Goal: Transaction & Acquisition: Purchase product/service

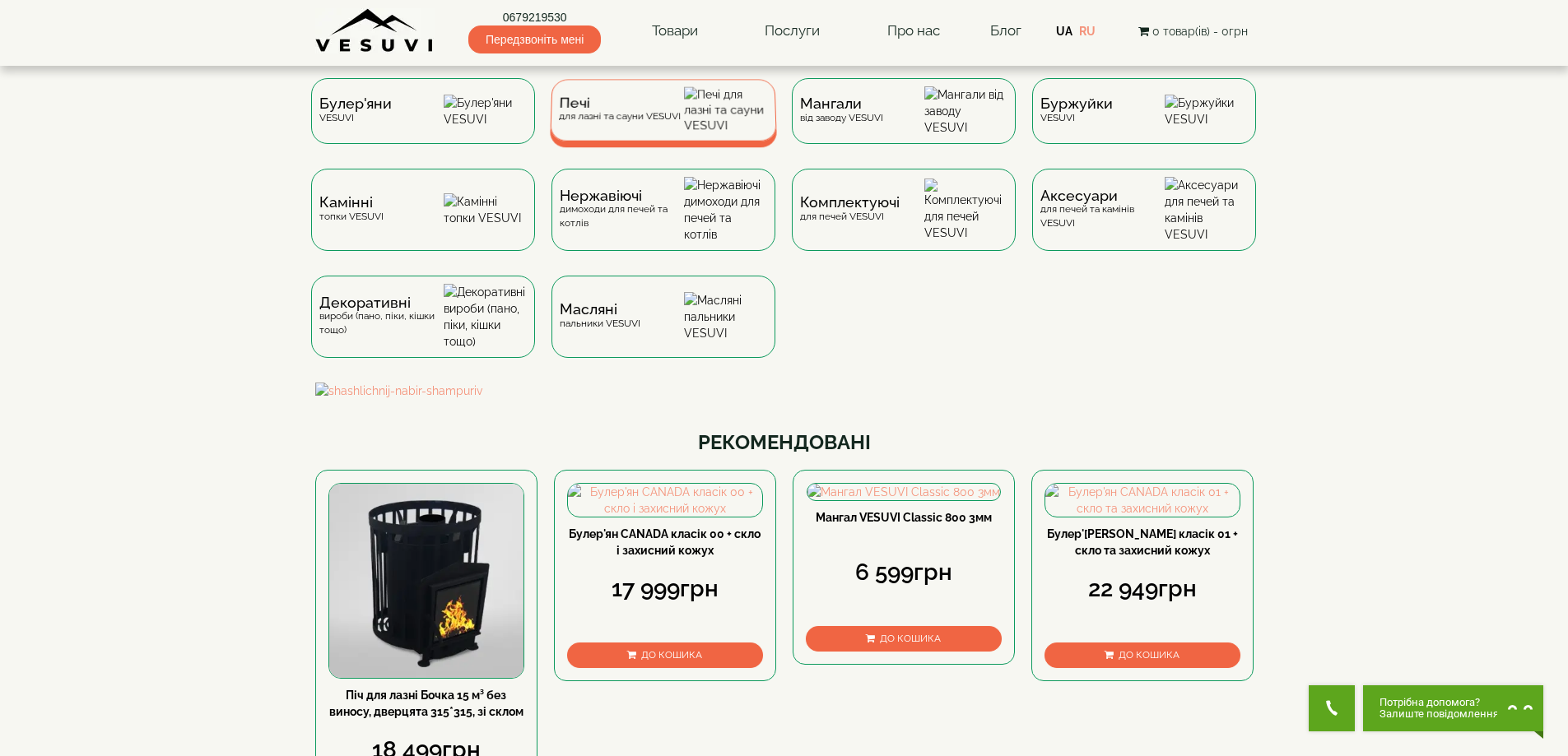
click at [654, 121] on div "Печі для лазні та сауни VESUVI" at bounding box center [619, 110] width 122 height 25
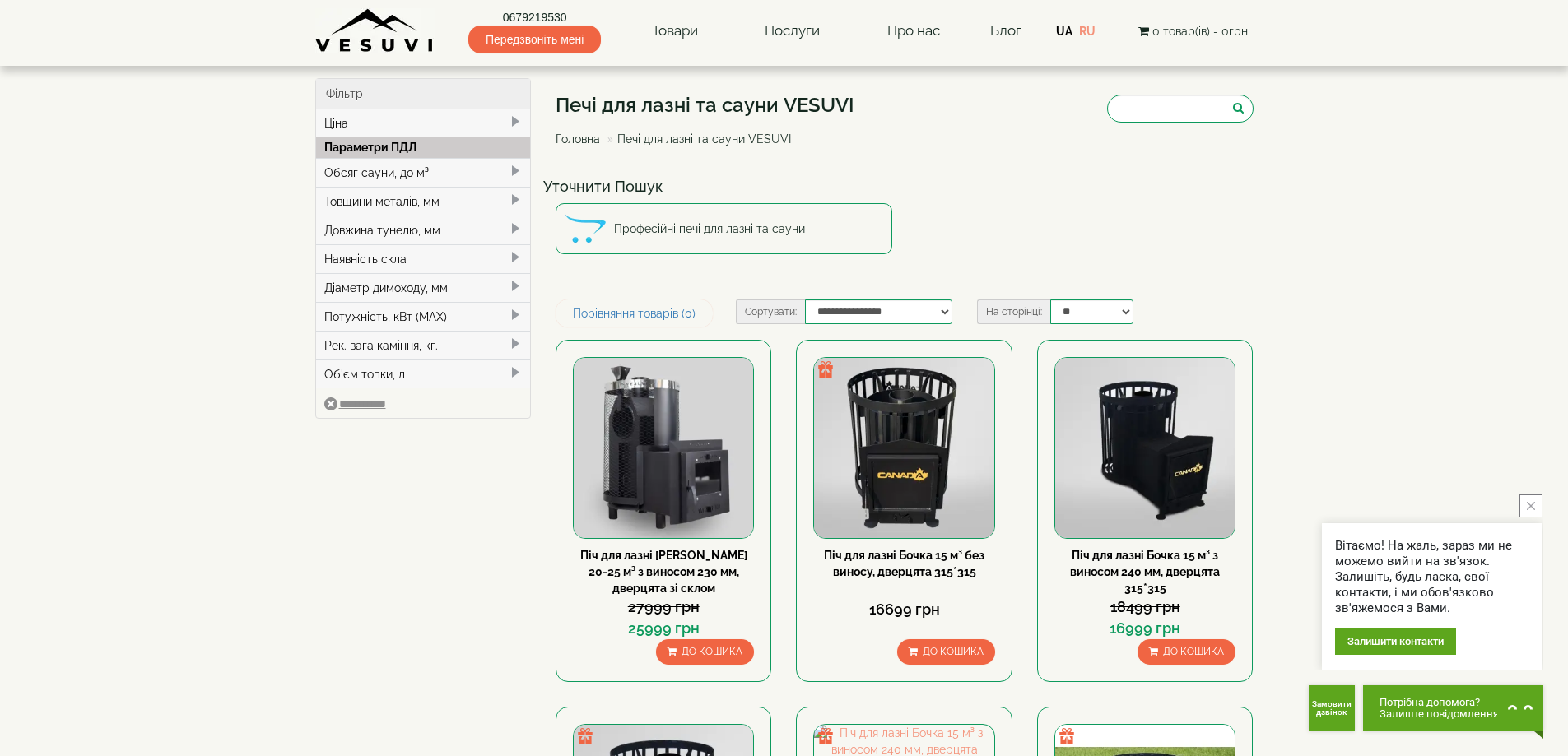
click at [378, 175] on div "Обсяг сауни, до м³" at bounding box center [423, 173] width 215 height 29
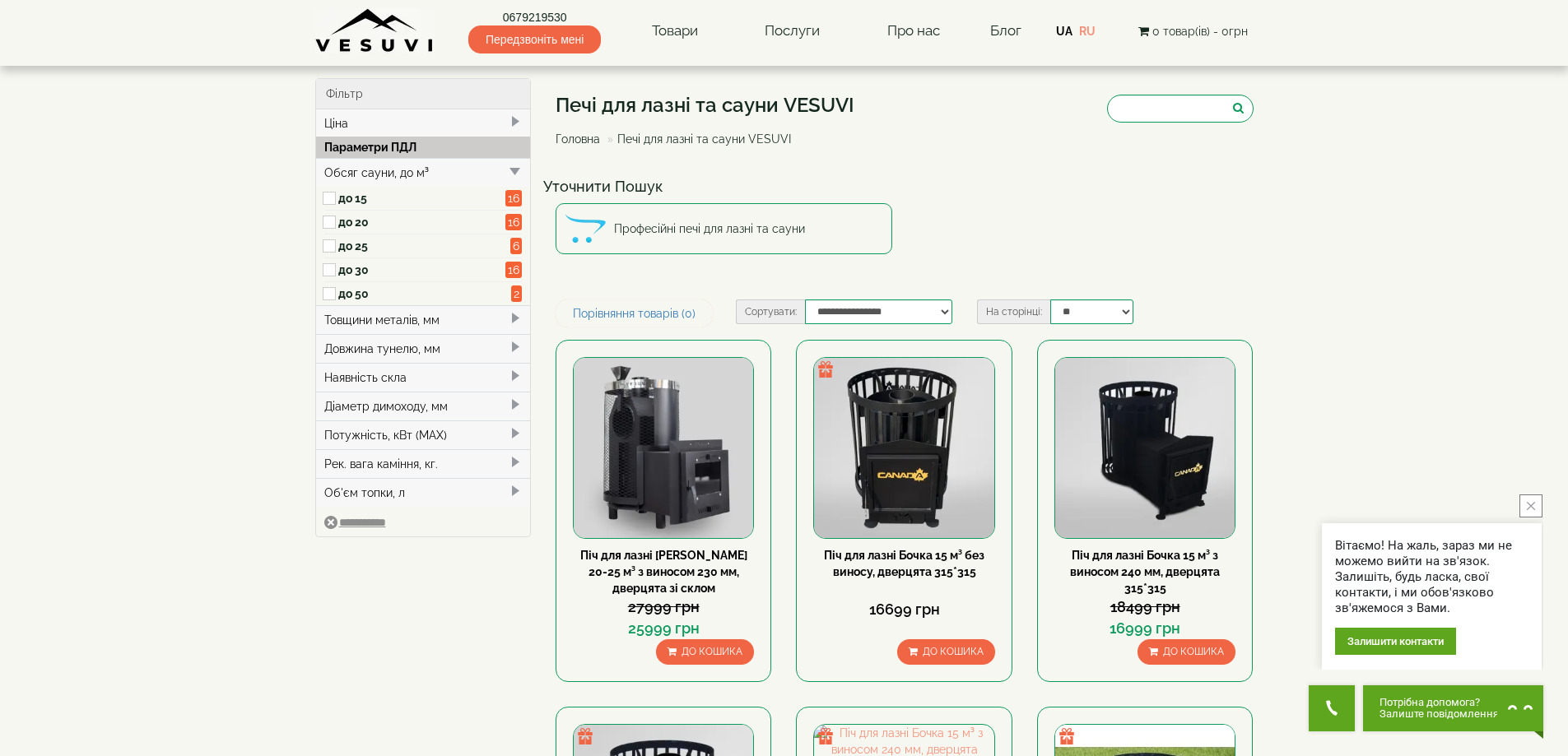
click at [356, 247] on label "до 25" at bounding box center [422, 246] width 167 height 16
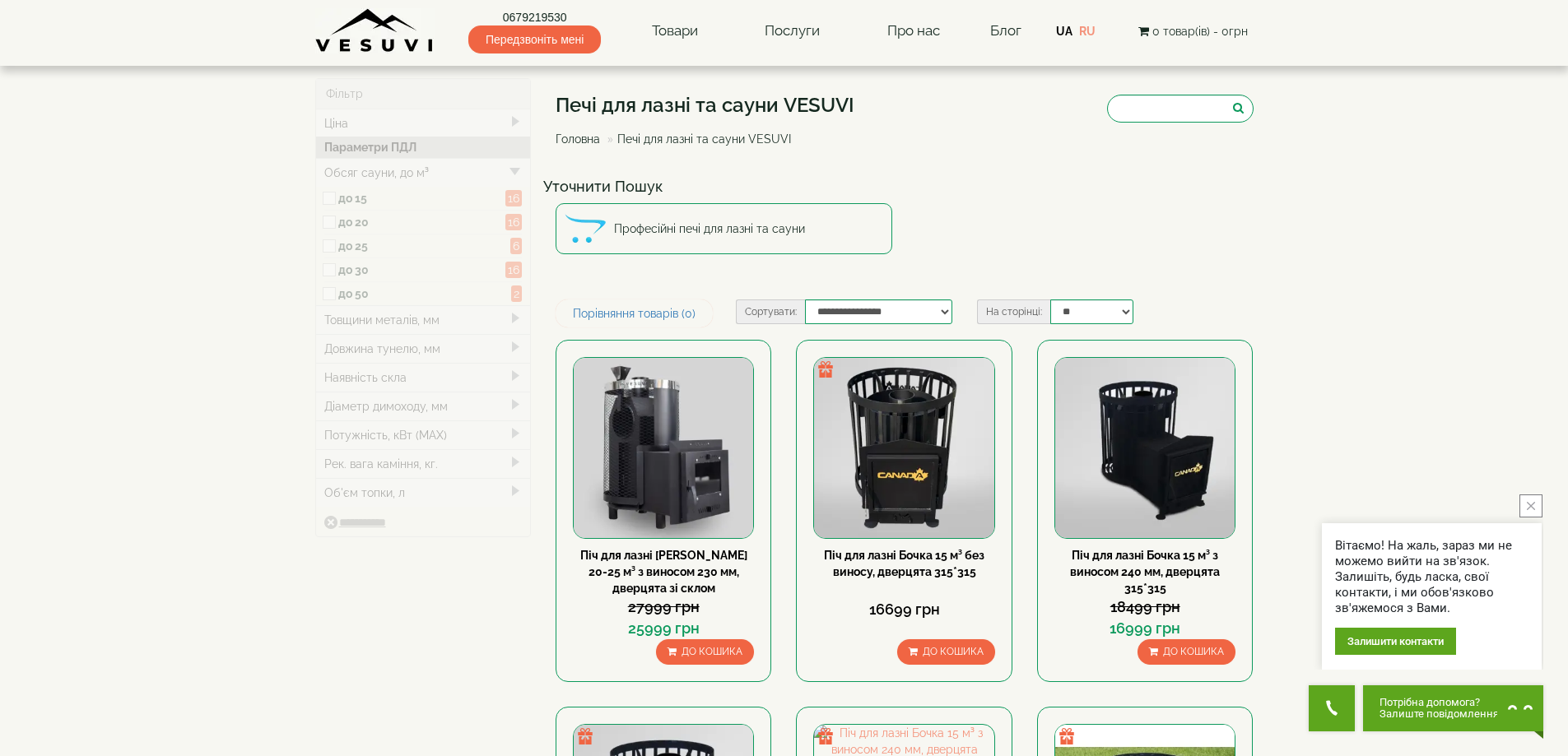
type input "*****"
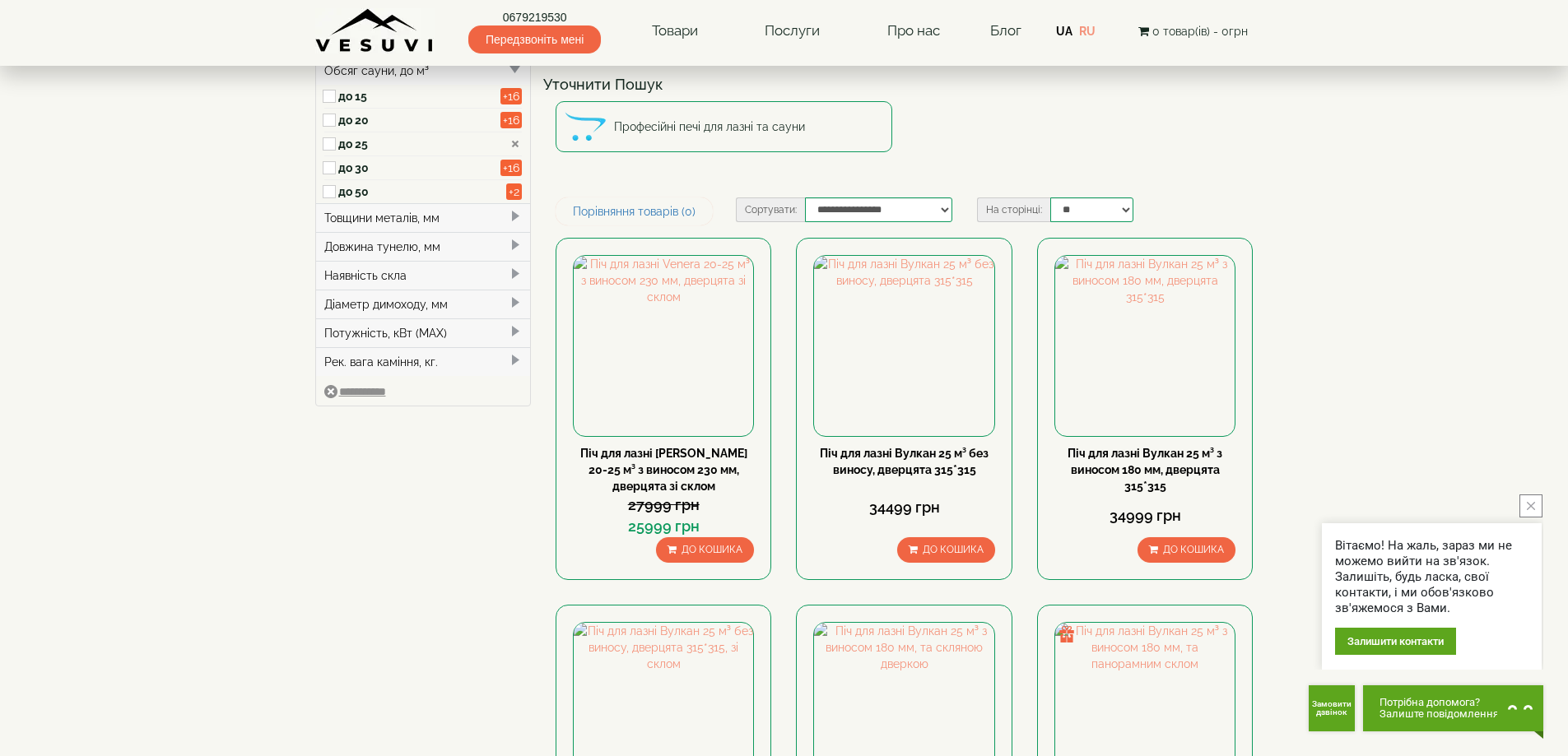
scroll to position [247, 0]
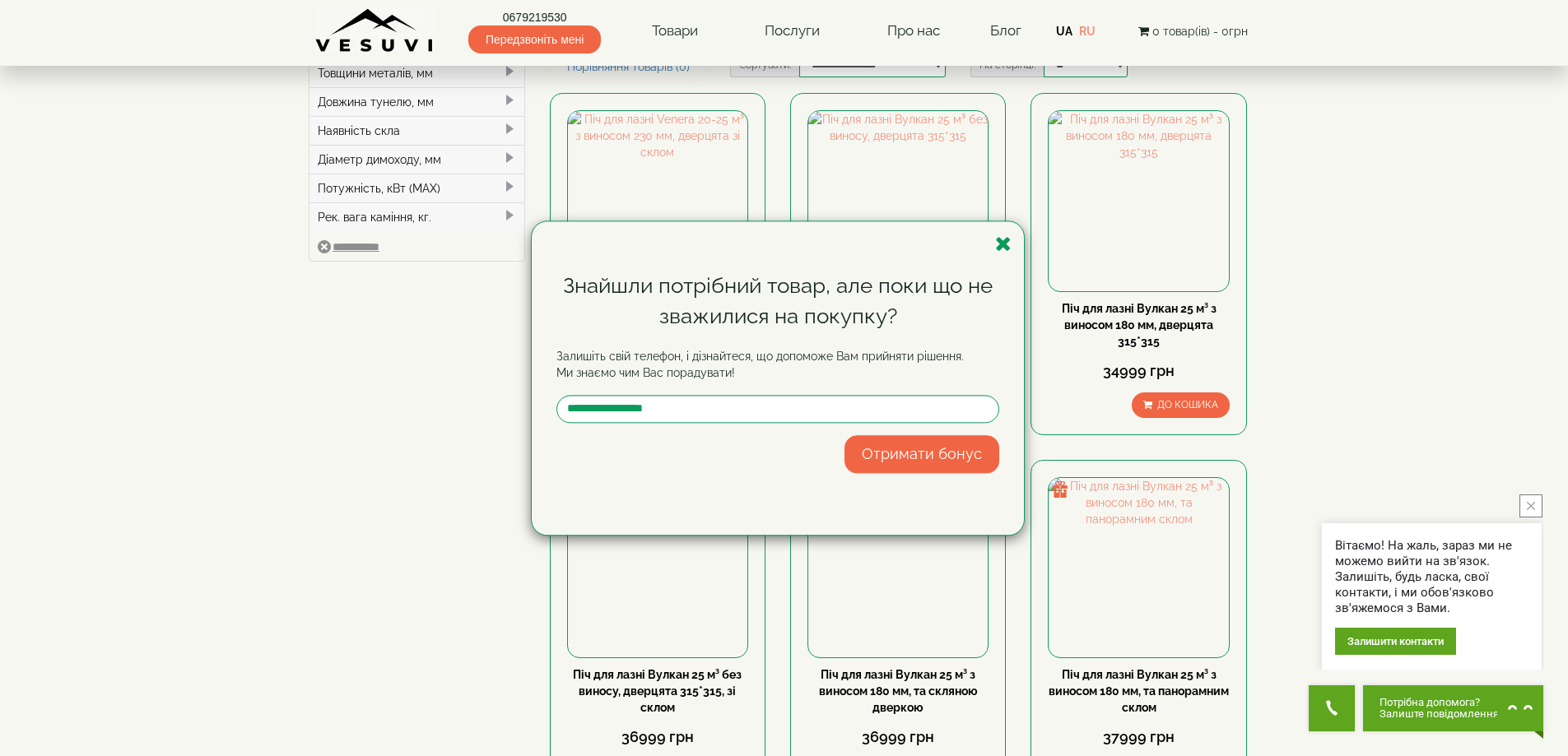
click at [1015, 241] on div "Знайшли потрібний товар, але поки що не зважилися на покупку? Залишіть свій тел…" at bounding box center [777, 378] width 492 height 314
click at [1005, 243] on icon "button" at bounding box center [1003, 244] width 16 height 21
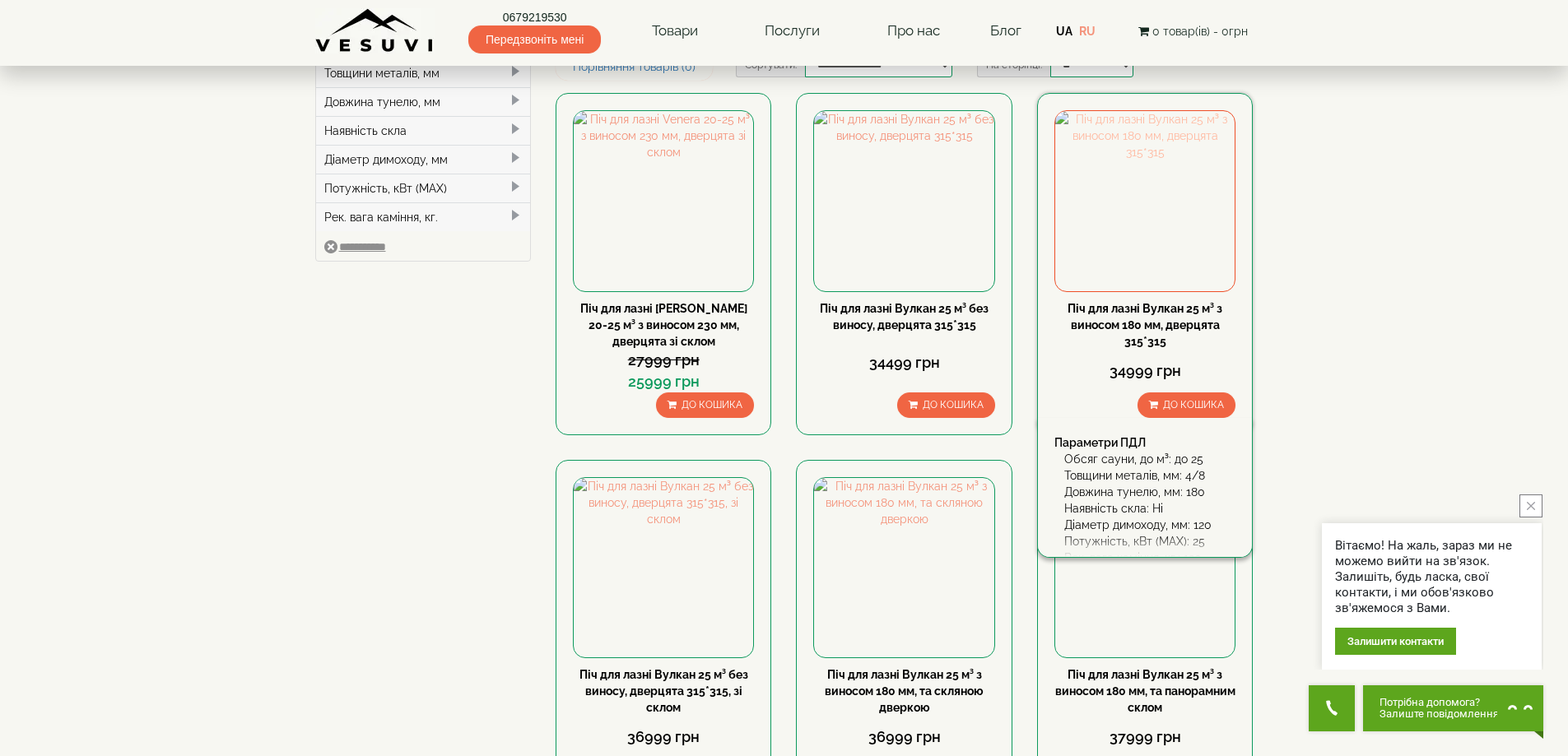
click at [1126, 237] on img at bounding box center [1144, 200] width 179 height 179
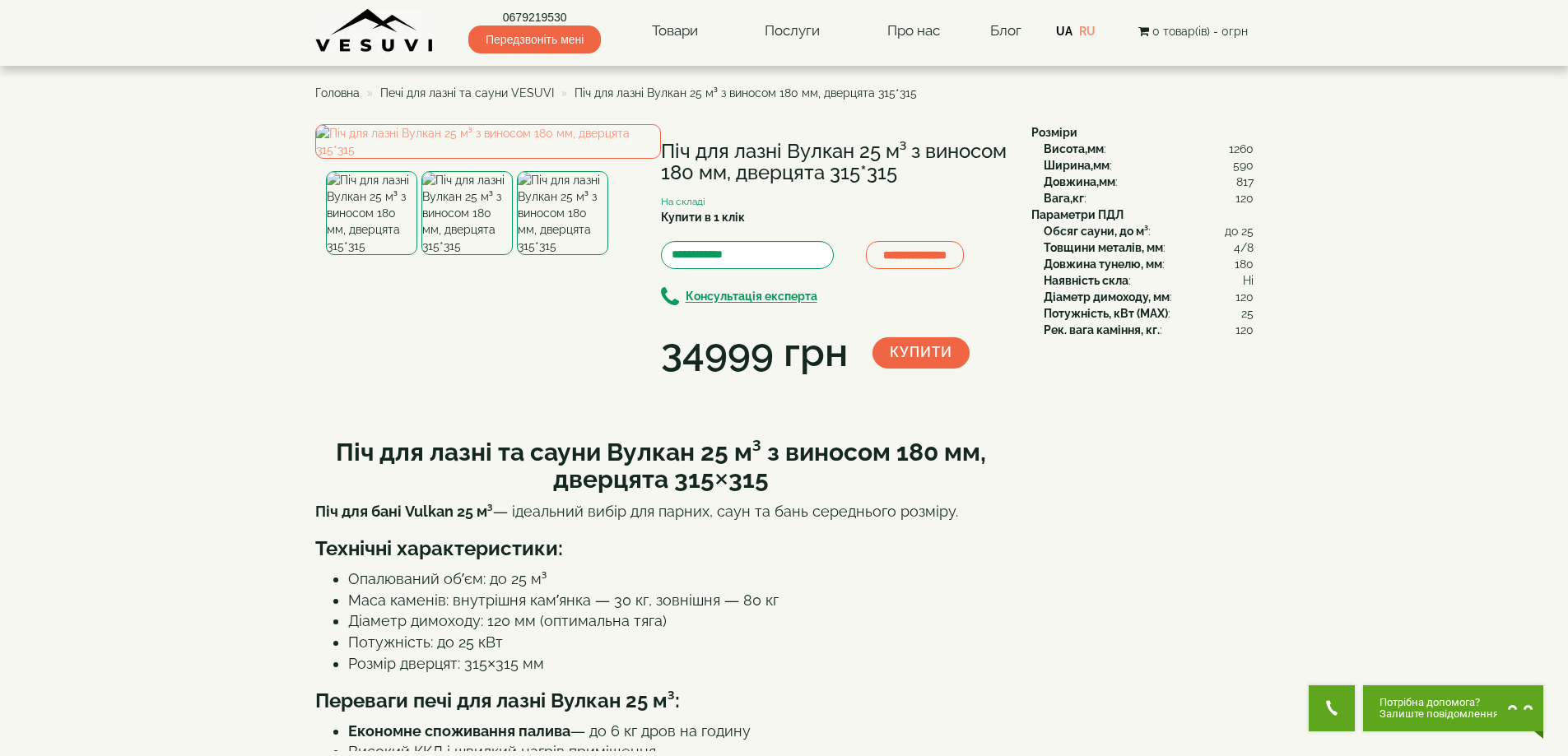
click at [439, 94] on span "Печі для лазні та сауни VESUVI" at bounding box center [467, 93] width 174 height 13
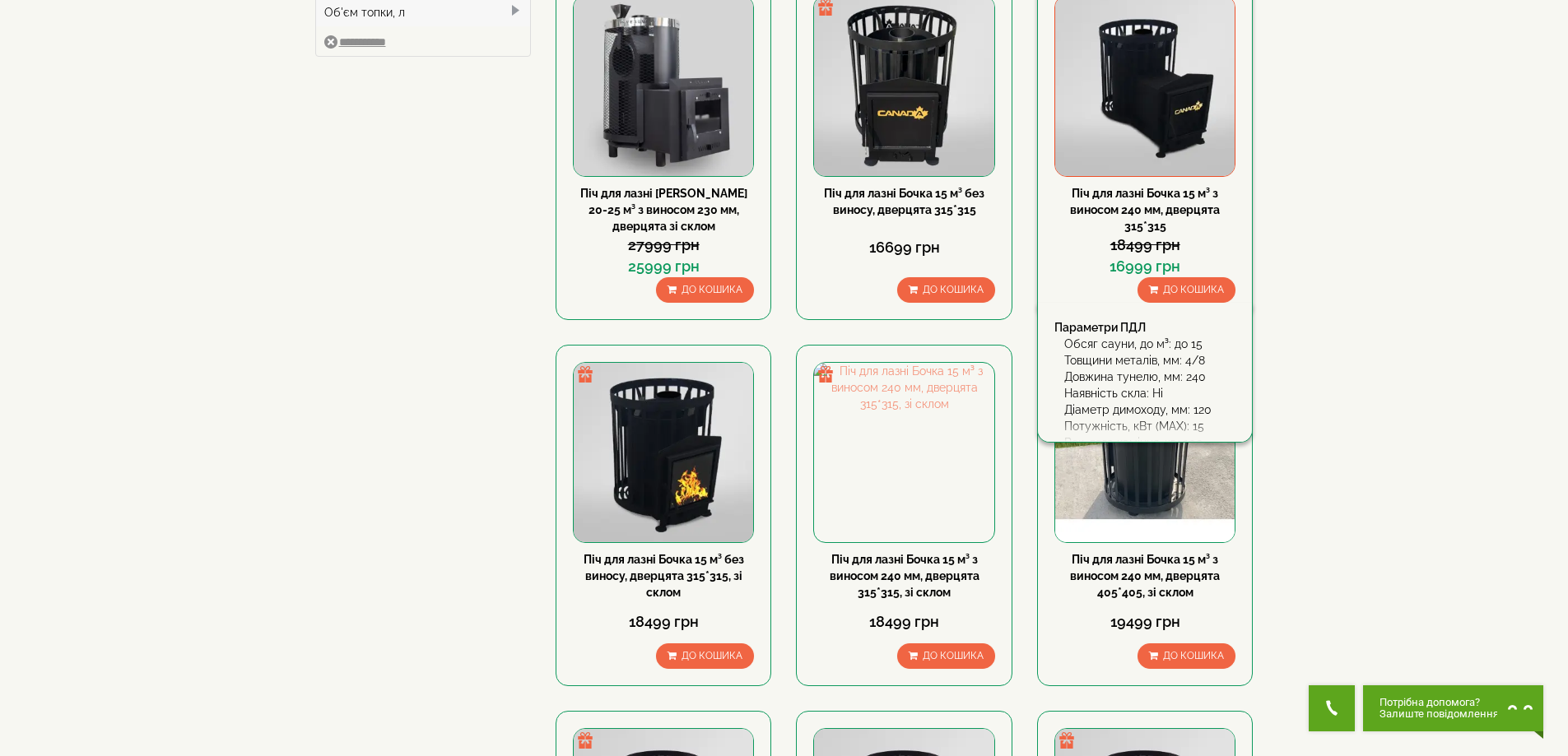
scroll to position [411, 0]
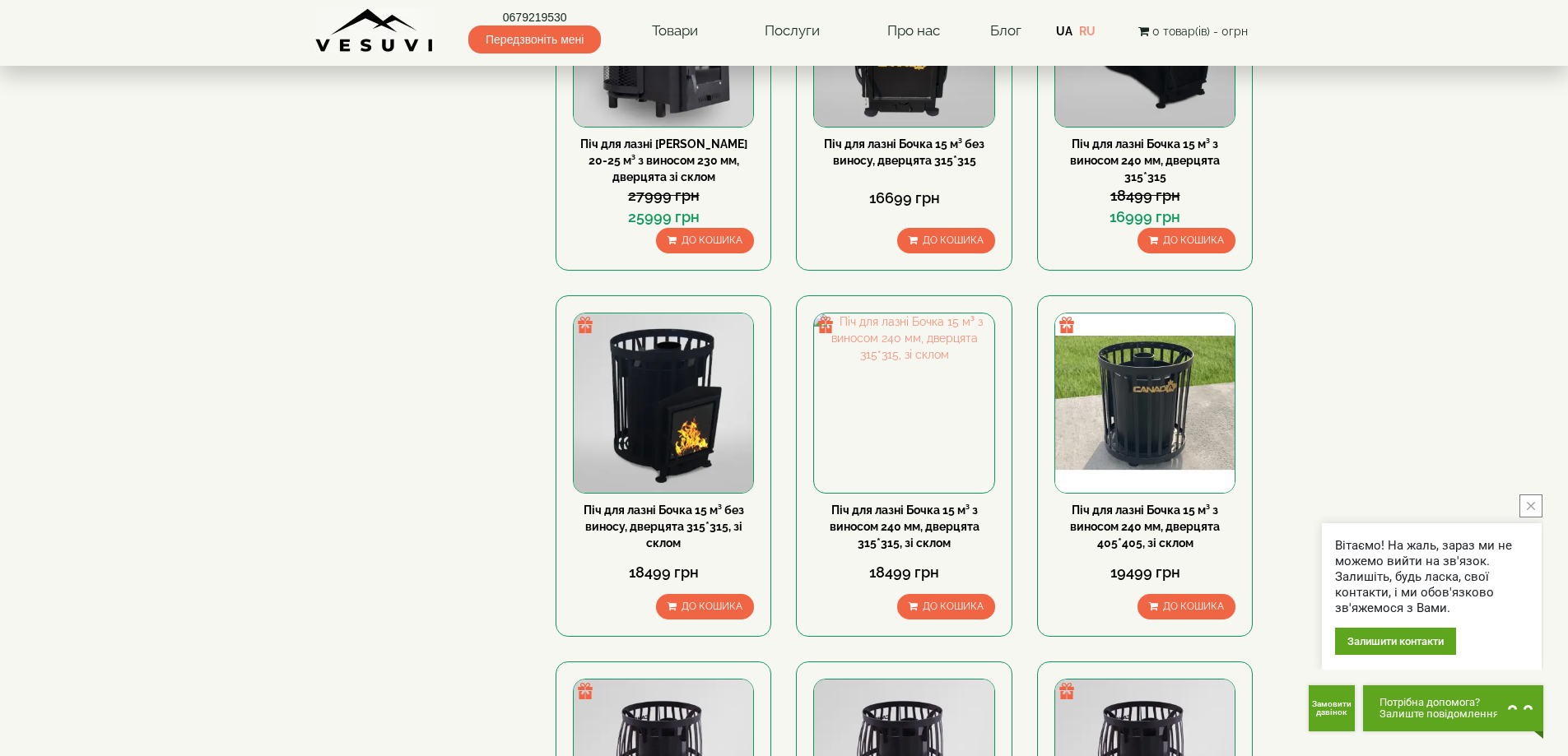
click at [1534, 501] on button "close button" at bounding box center [1530, 505] width 23 height 23
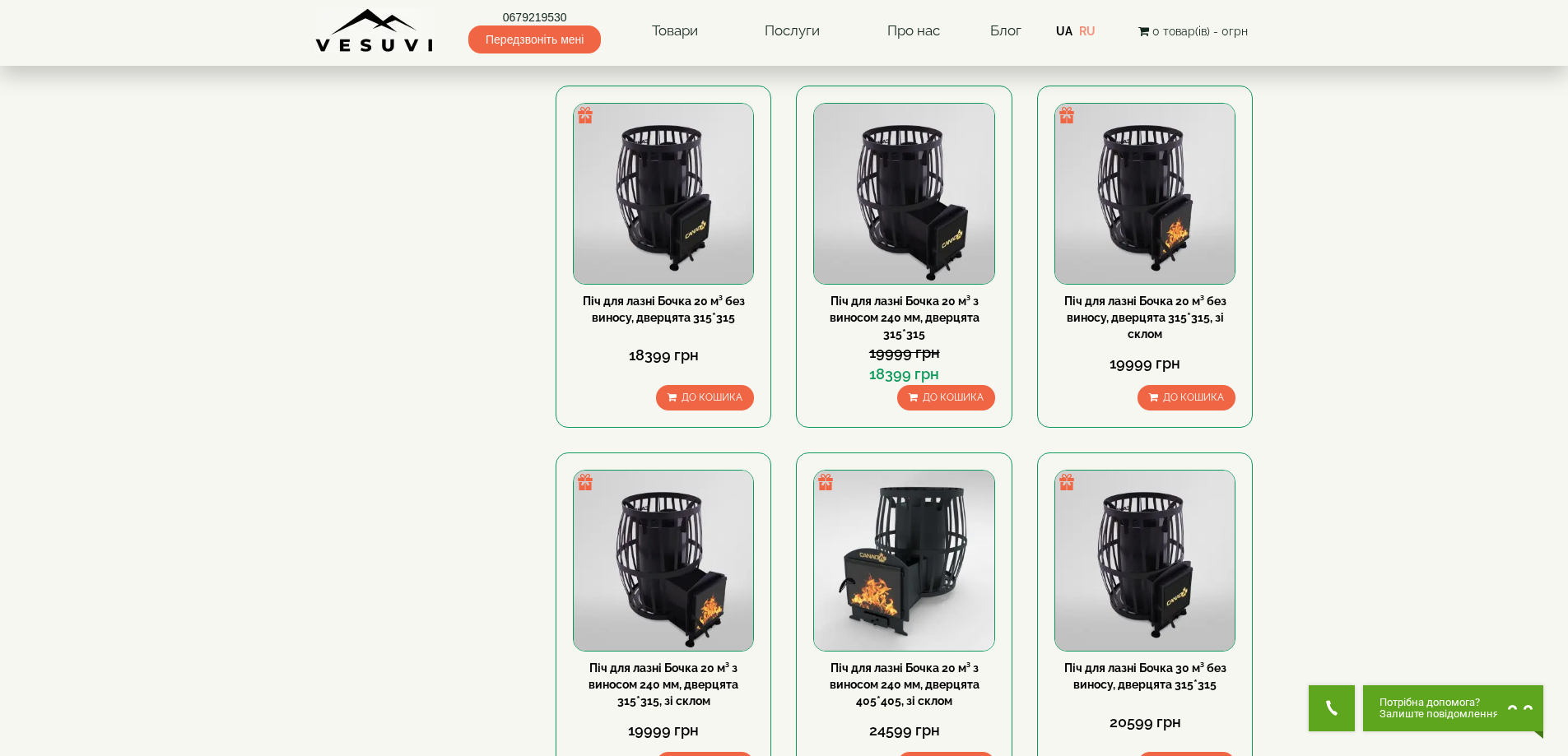
scroll to position [1398, 0]
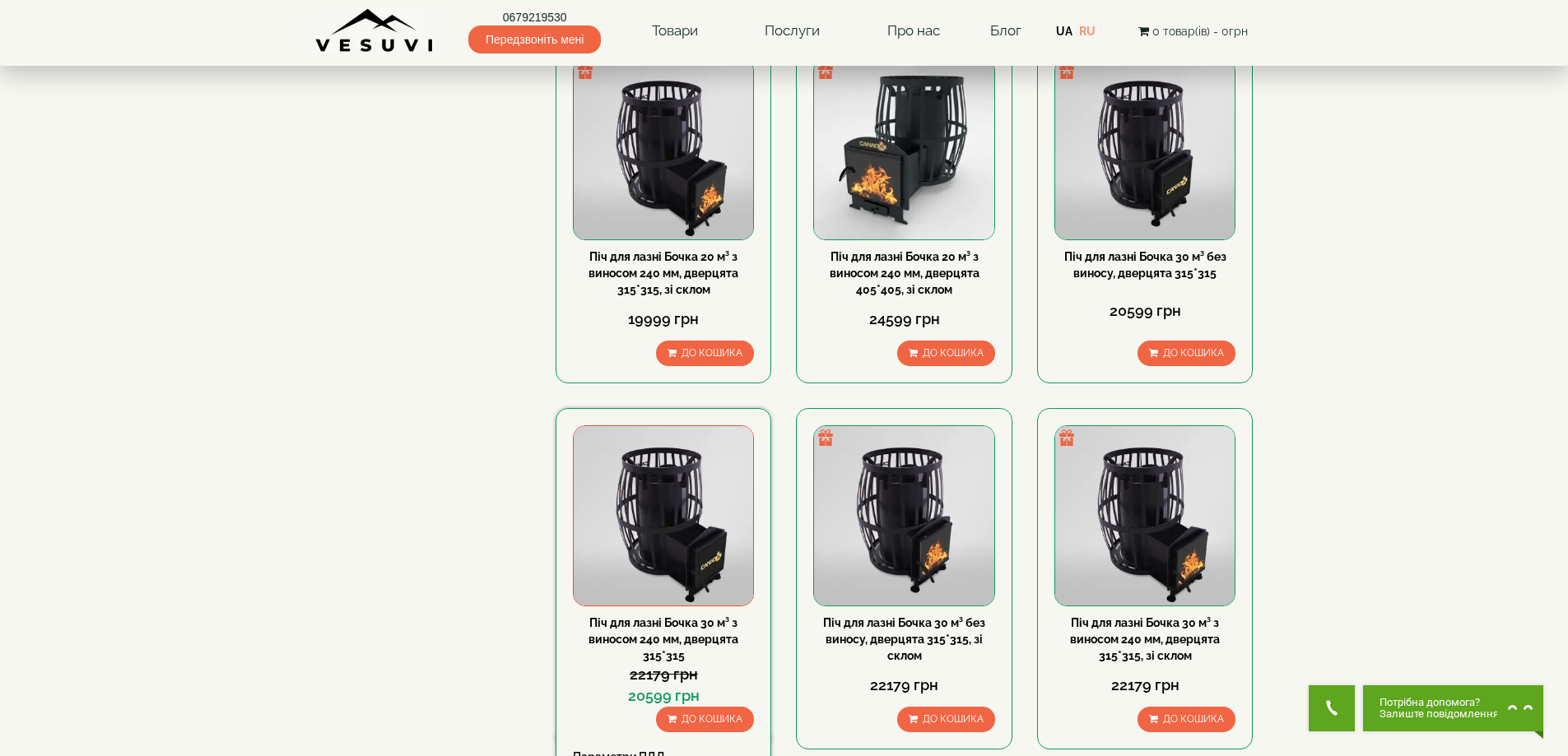
click at [660, 484] on img at bounding box center [663, 515] width 179 height 179
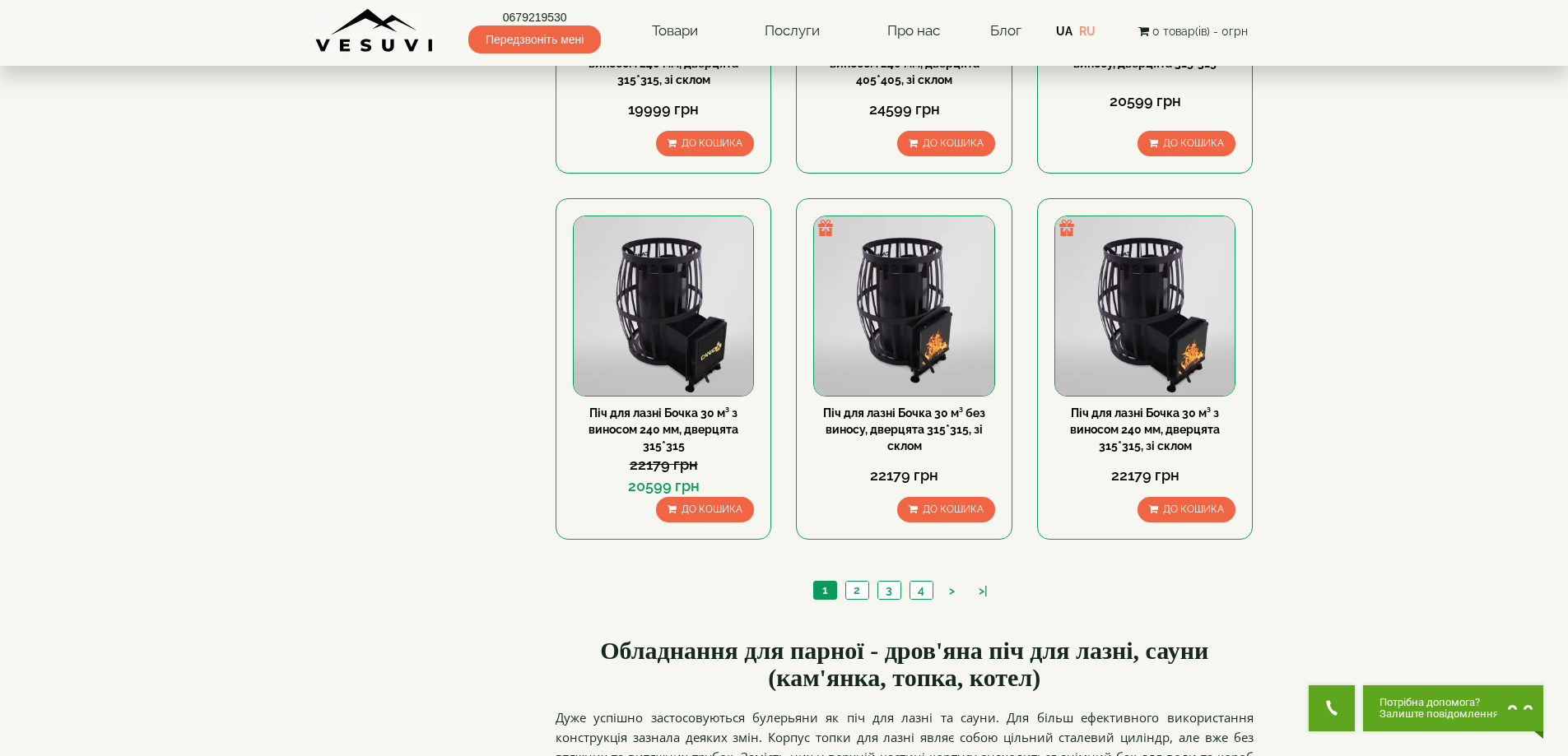
scroll to position [1772, 0]
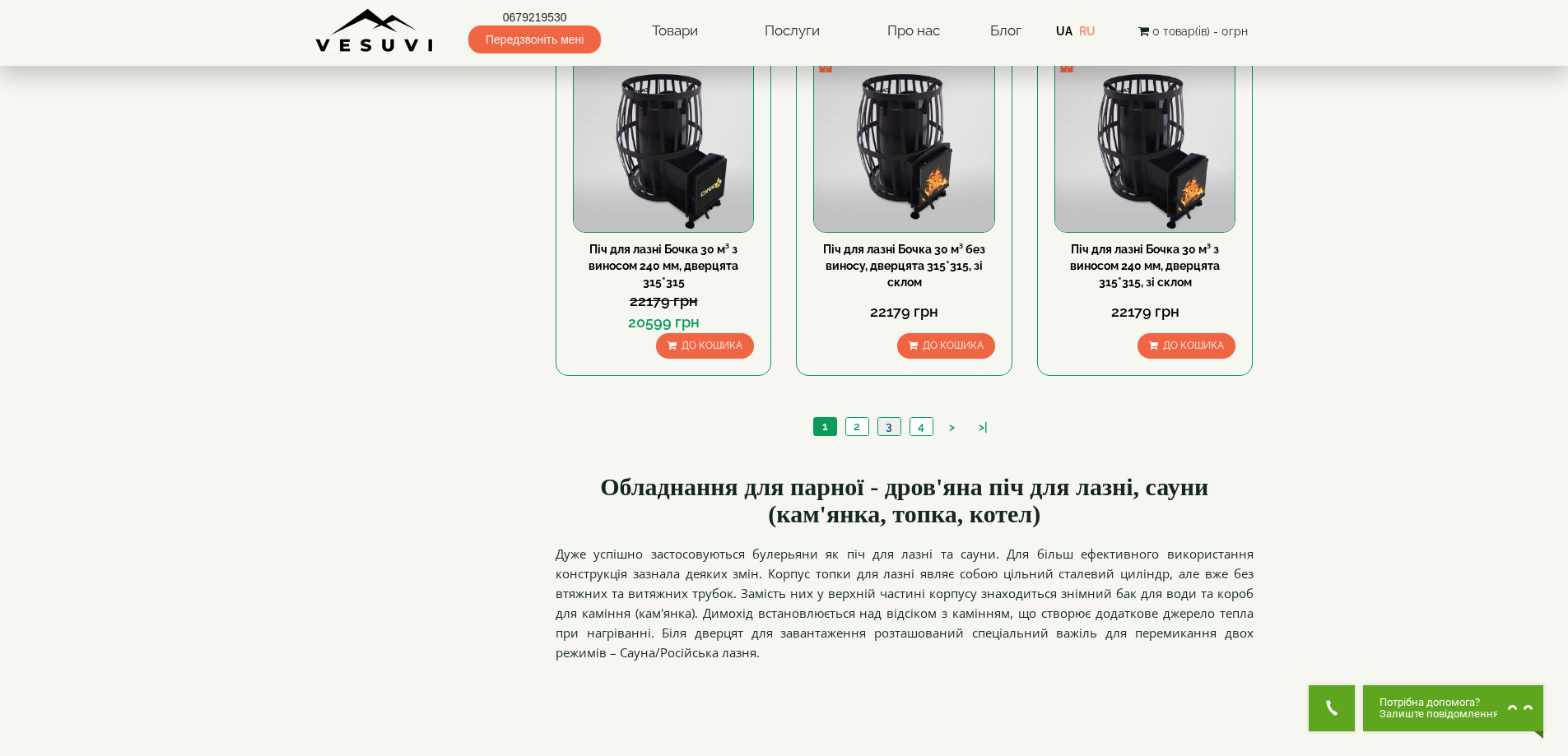
click at [885, 426] on link "3" at bounding box center [888, 426] width 23 height 17
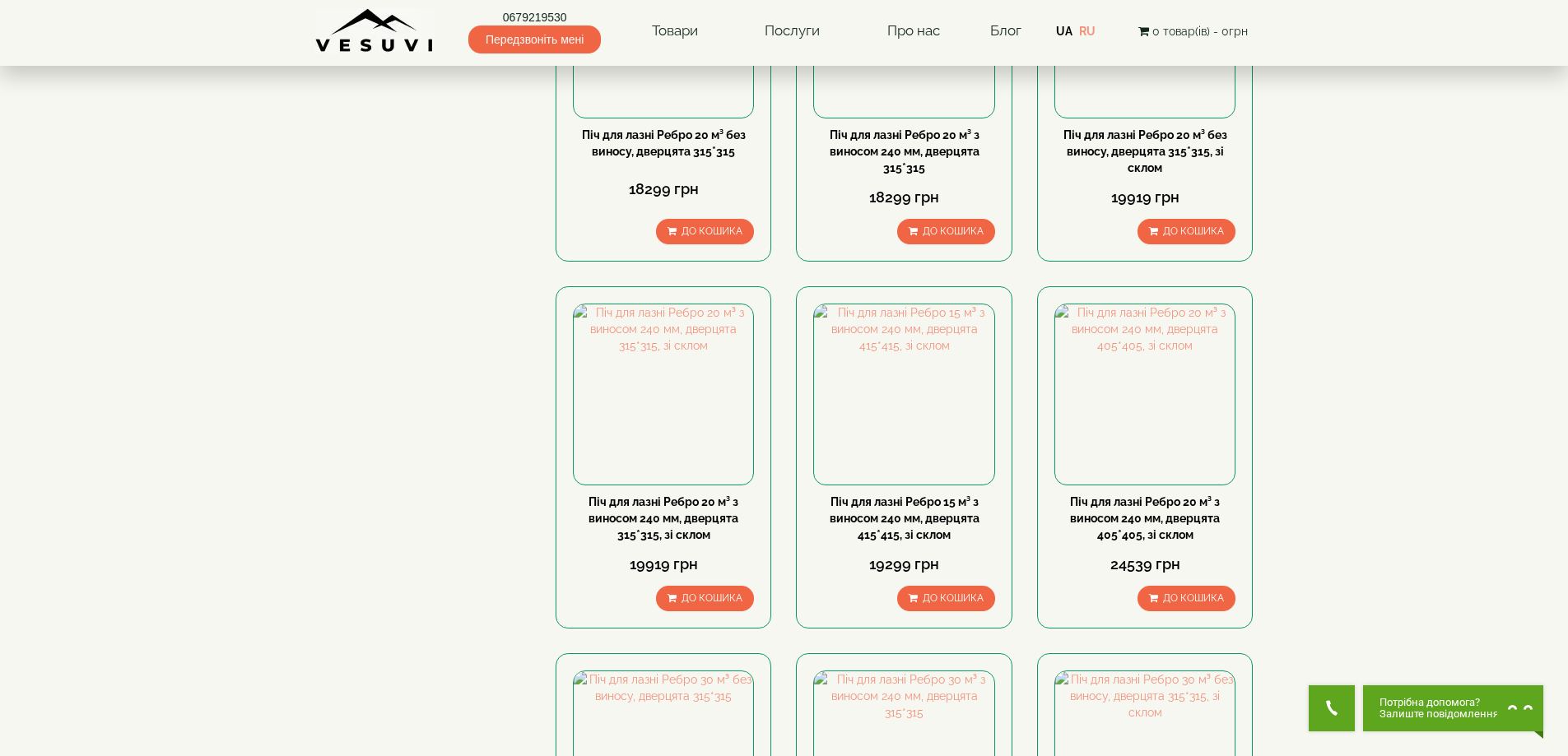
scroll to position [1316, 0]
